Goal: Information Seeking & Learning: Check status

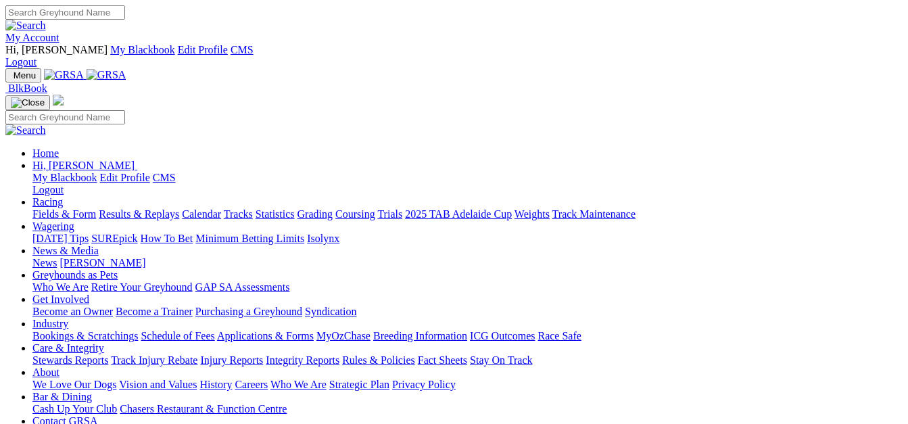
click at [143, 208] on link "Results & Replays" at bounding box center [139, 213] width 80 height 11
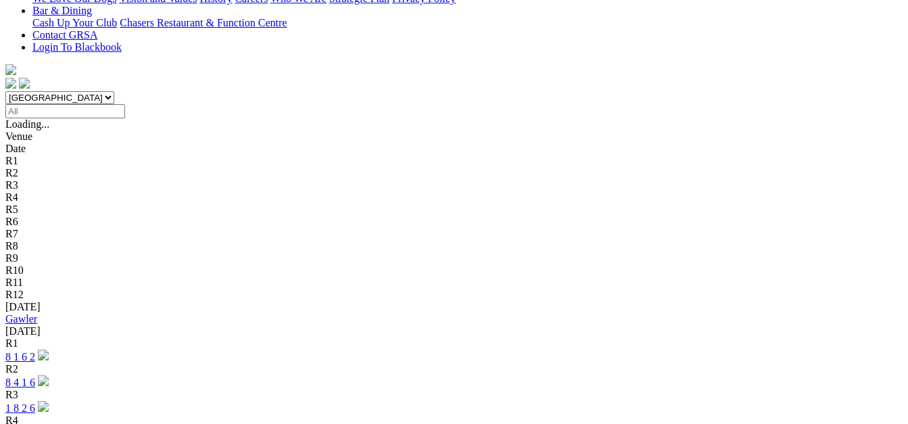
scroll to position [473, 0]
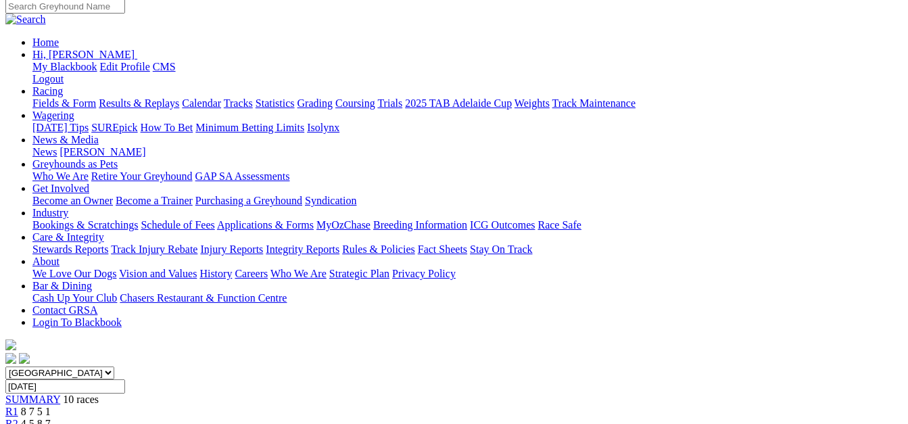
scroll to position [68, 0]
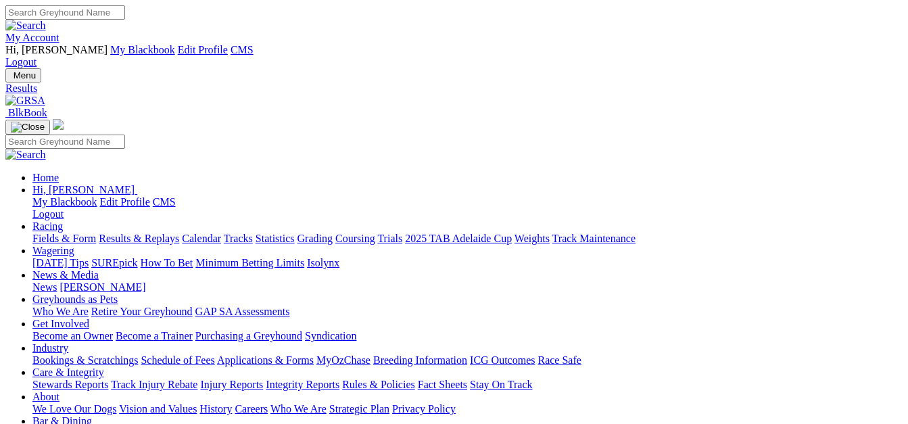
click at [42, 233] on link "Fields & Form" at bounding box center [64, 238] width 64 height 11
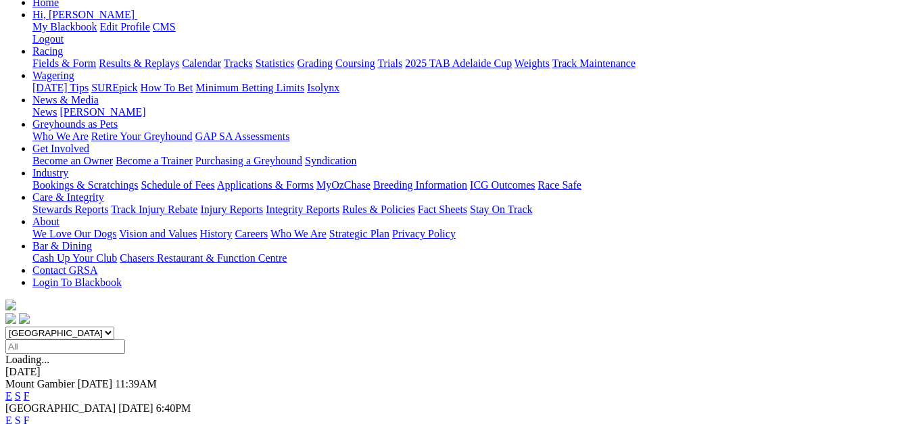
scroll to position [203, 0]
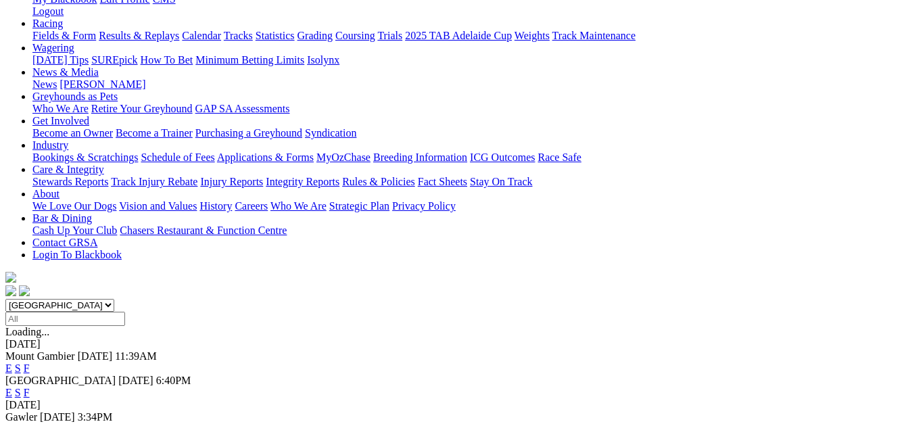
click at [30, 363] on link "F" at bounding box center [27, 368] width 6 height 11
